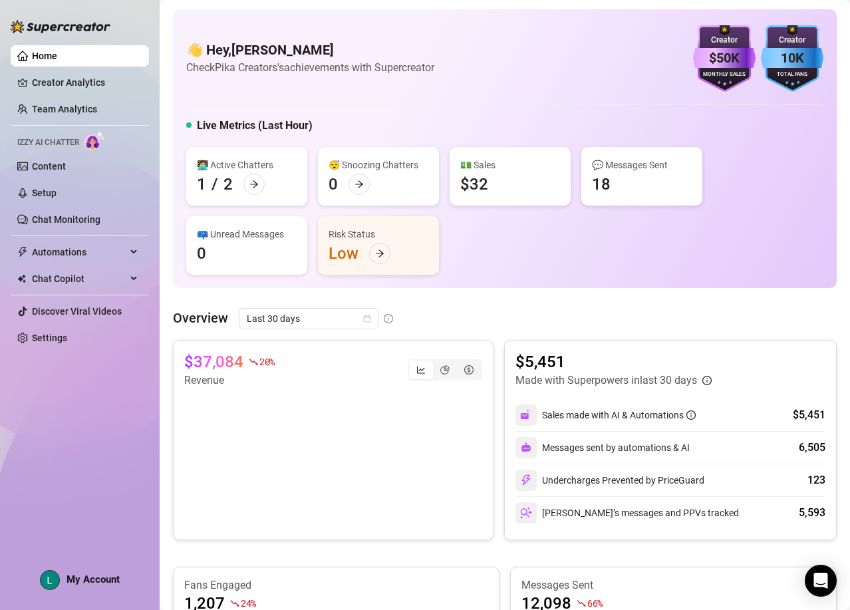
drag, startPoint x: 93, startPoint y: 109, endPoint x: 128, endPoint y: 135, distance: 43.2
click at [93, 108] on link "Team Analytics" at bounding box center [64, 109] width 65 height 11
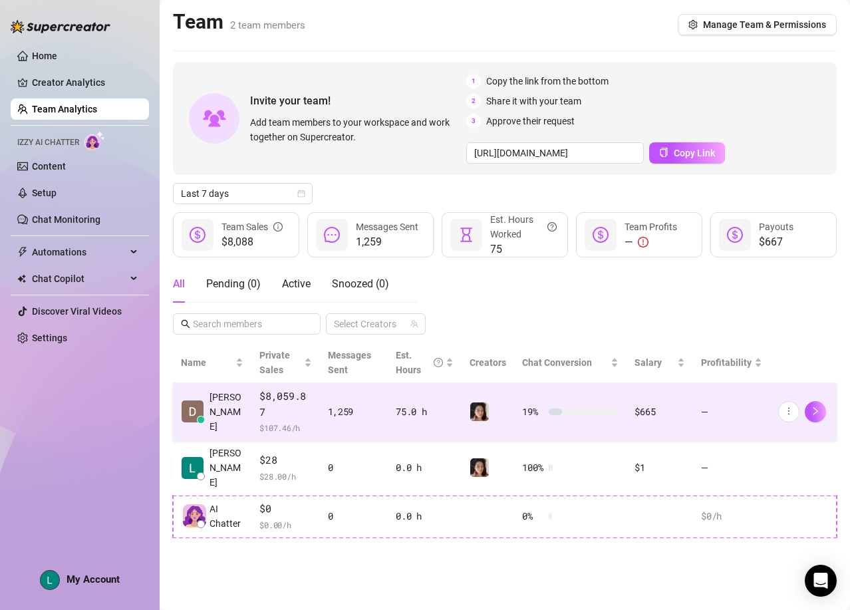
click at [435, 404] on div "75.0 h" at bounding box center [425, 411] width 58 height 15
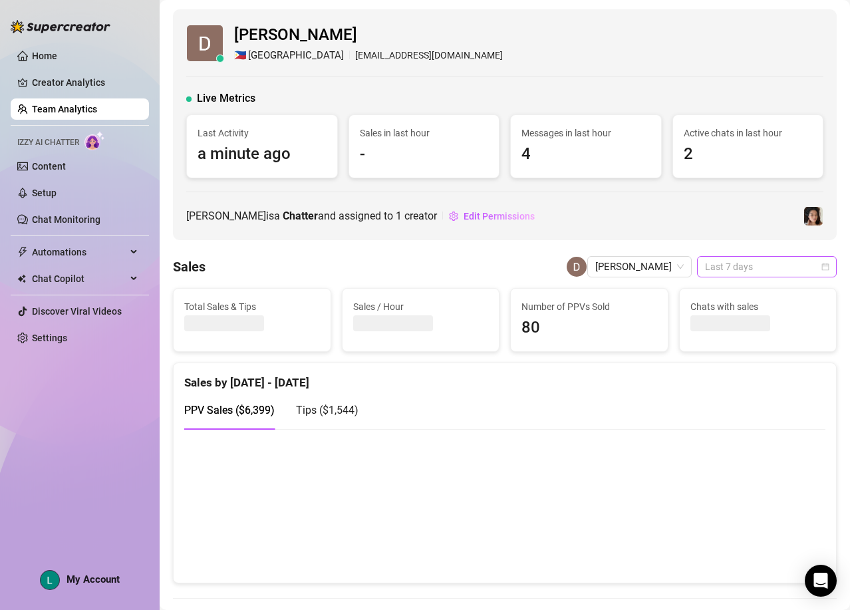
click at [783, 267] on span "Last 7 days" at bounding box center [767, 267] width 124 height 20
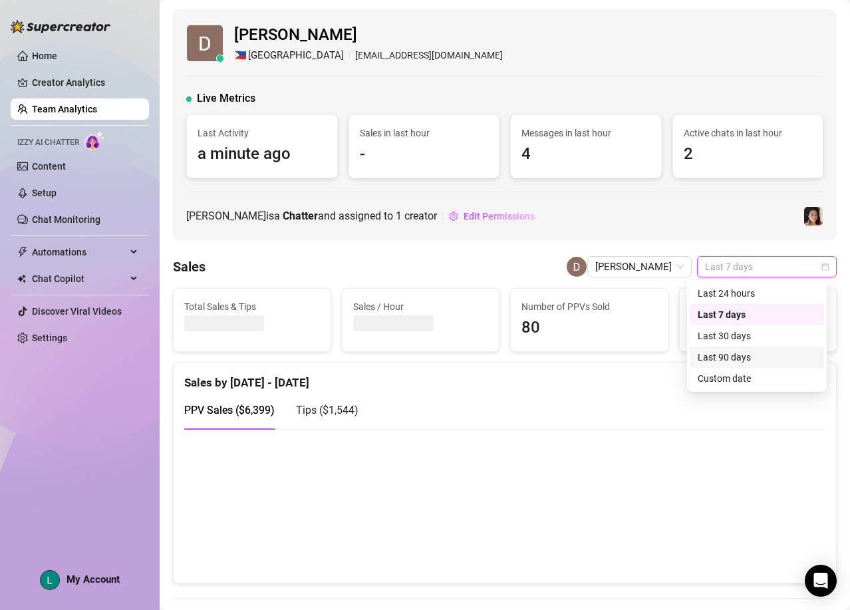
click at [777, 355] on div "Last 90 days" at bounding box center [756, 357] width 118 height 15
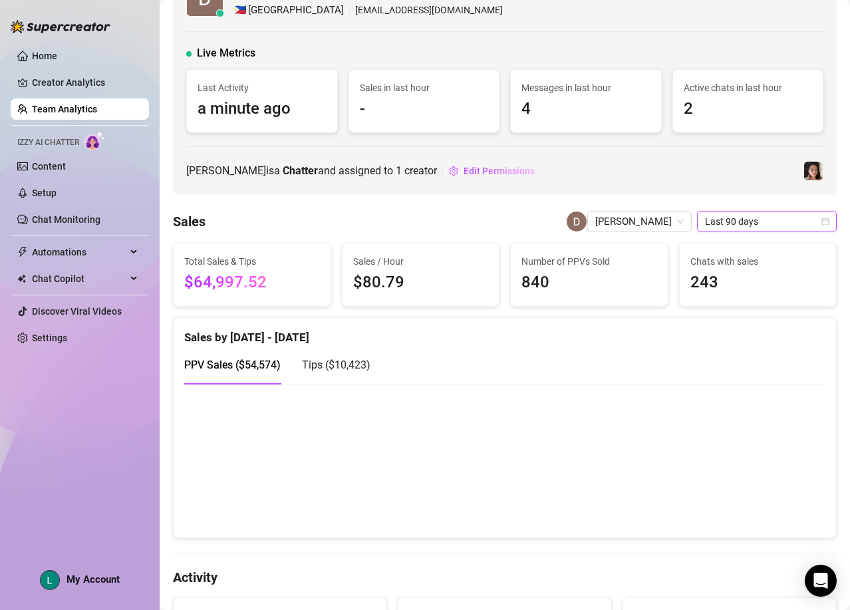
scroll to position [52, 0]
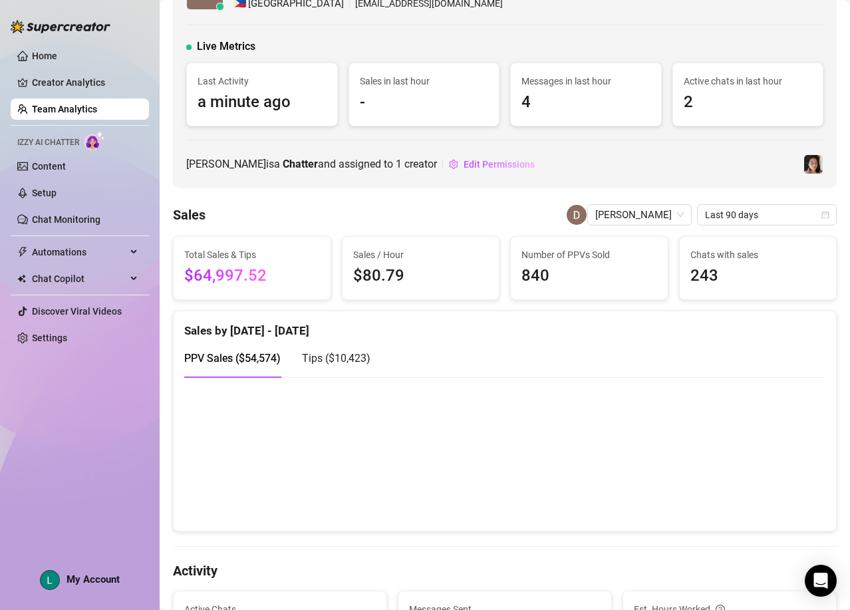
click at [189, 274] on span "$64,997.52" at bounding box center [252, 275] width 136 height 25
copy span "64,997.52"
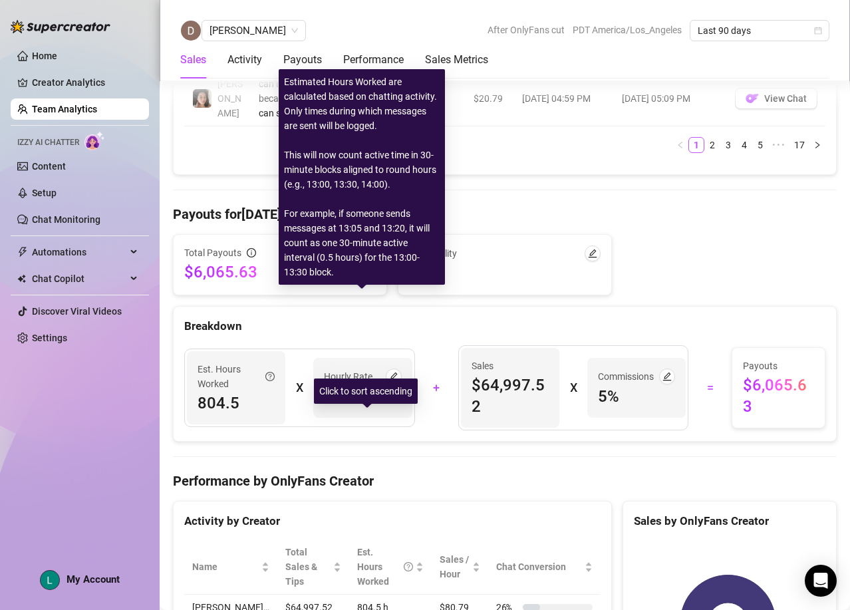
scroll to position [1495, 0]
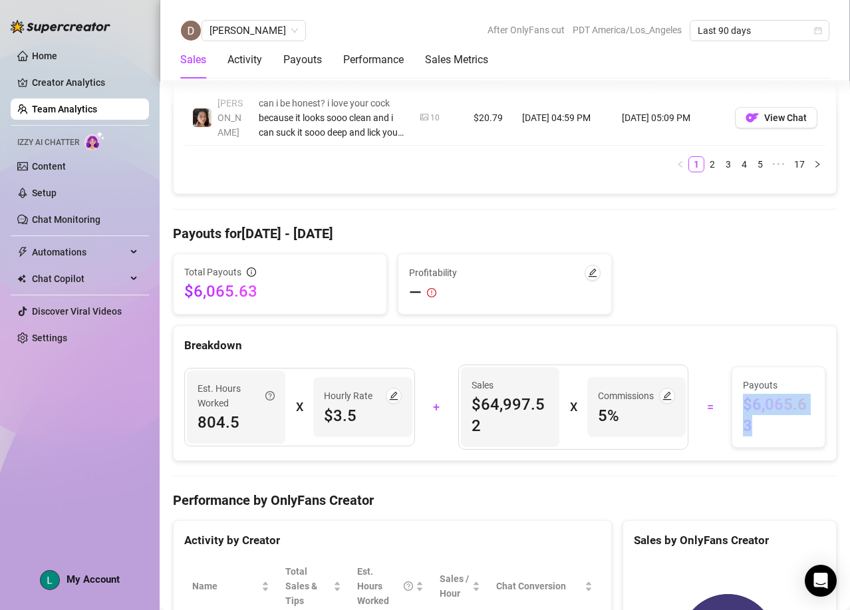
drag, startPoint x: 755, startPoint y: 285, endPoint x: 737, endPoint y: 255, distance: 34.0
click at [743, 394] on span "$6,065.63" at bounding box center [778, 415] width 71 height 43
copy span "$6,065.63"
